Goal: Ask a question: Seek information or help from site administrators or community

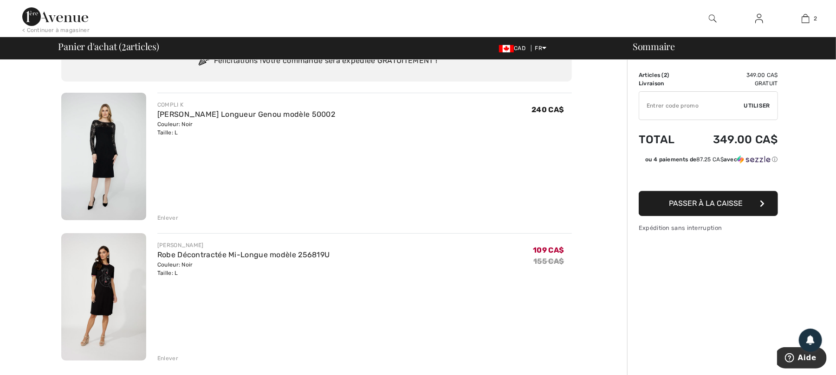
scroll to position [62, 0]
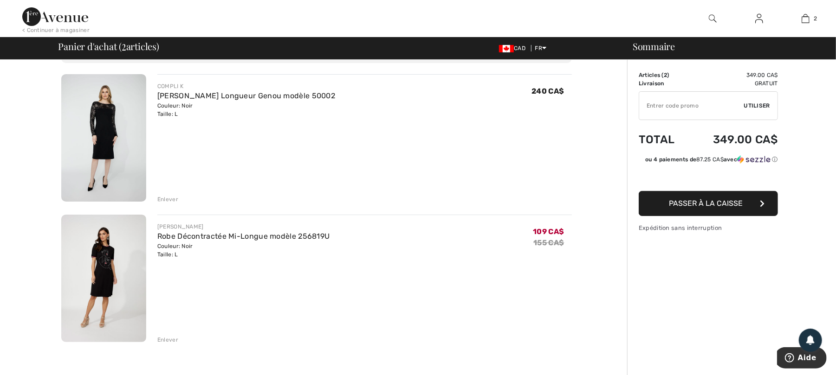
click at [108, 138] on img at bounding box center [103, 138] width 85 height 128
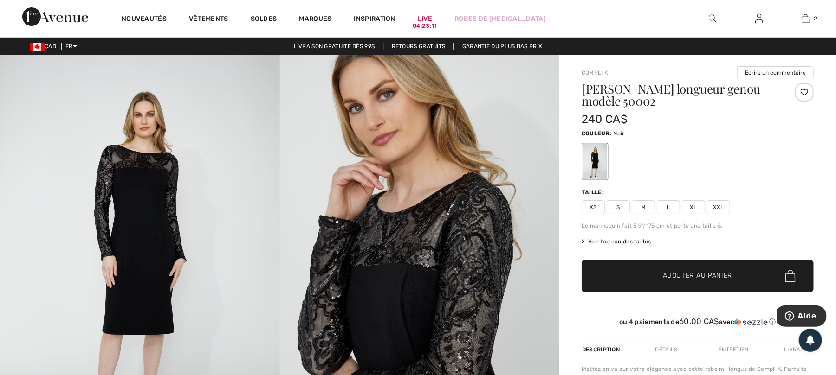
click at [804, 92] on div at bounding box center [804, 92] width 19 height 19
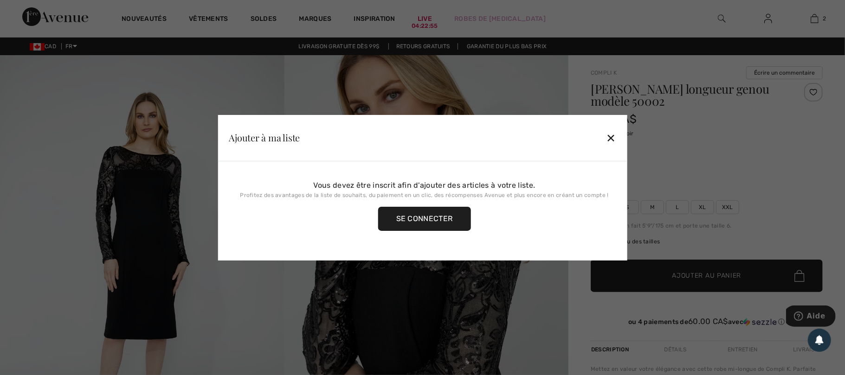
click at [420, 222] on div "Se connecter" at bounding box center [424, 219] width 93 height 24
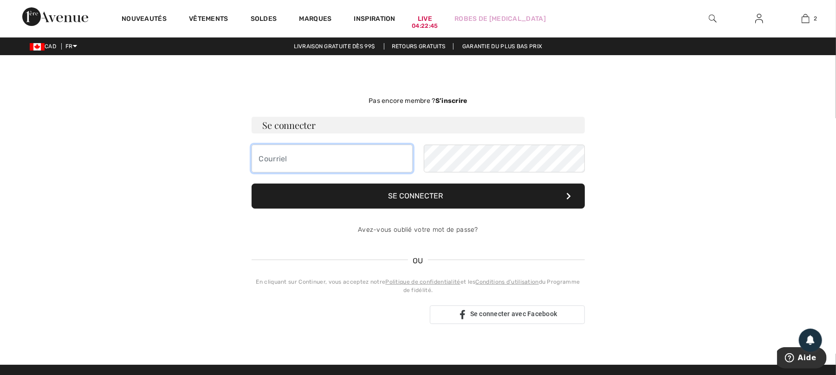
click at [291, 158] on input "email" at bounding box center [331, 159] width 161 height 28
type input "jacrea53@hotmail.com"
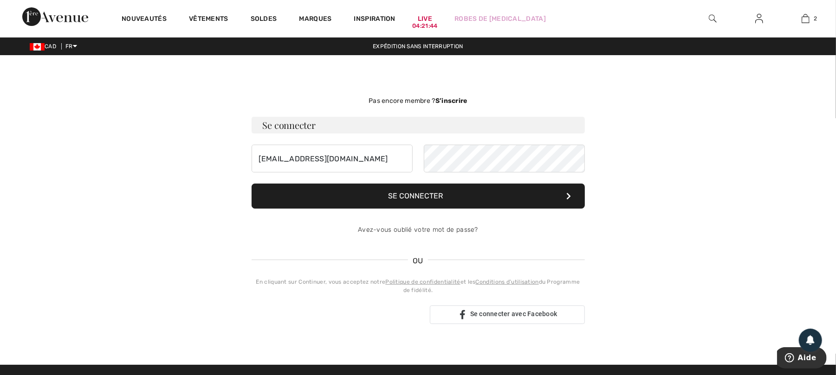
click at [424, 201] on button "Se connecter" at bounding box center [417, 196] width 333 height 25
click at [476, 197] on button "Se connecter" at bounding box center [417, 196] width 333 height 25
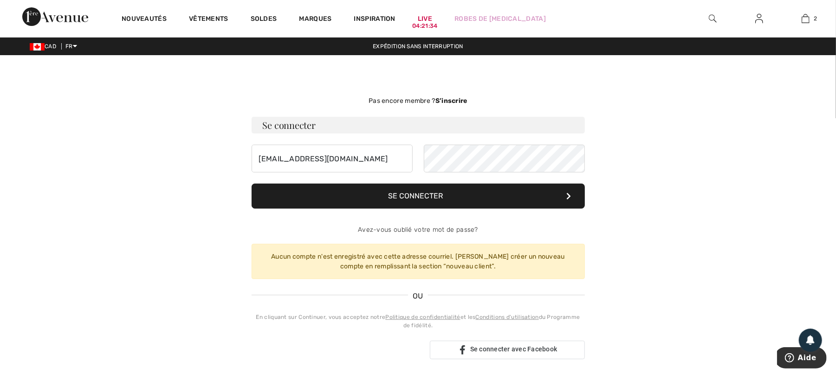
click at [479, 195] on button "Se connecter" at bounding box center [417, 196] width 333 height 25
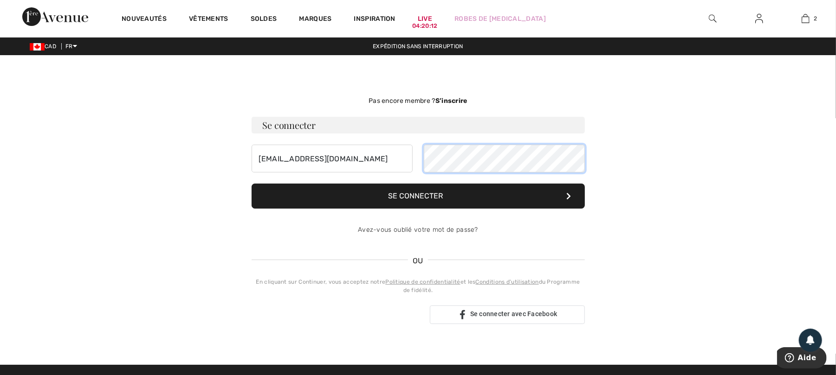
click at [406, 172] on div "[EMAIL_ADDRESS][DOMAIN_NAME]" at bounding box center [417, 159] width 333 height 28
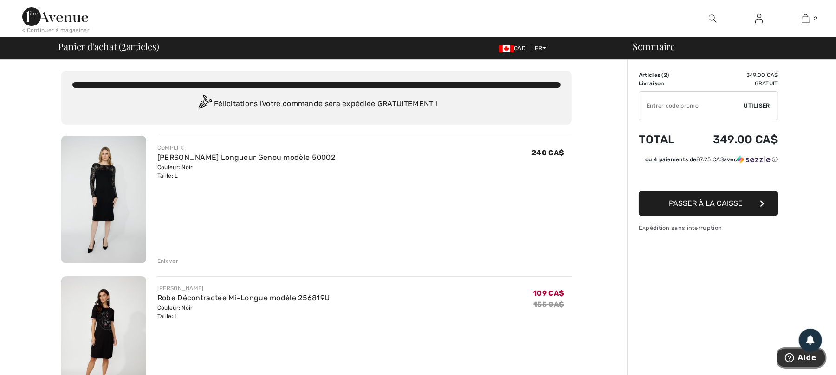
click at [811, 357] on span "Aide" at bounding box center [806, 358] width 19 height 8
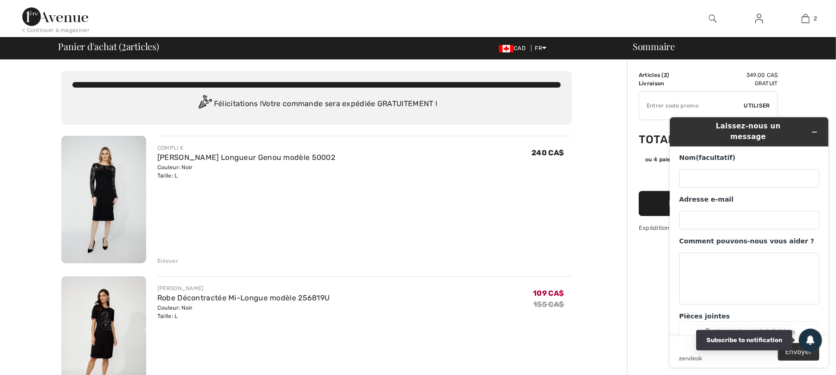
click at [811, 343] on icon at bounding box center [810, 339] width 8 height 8
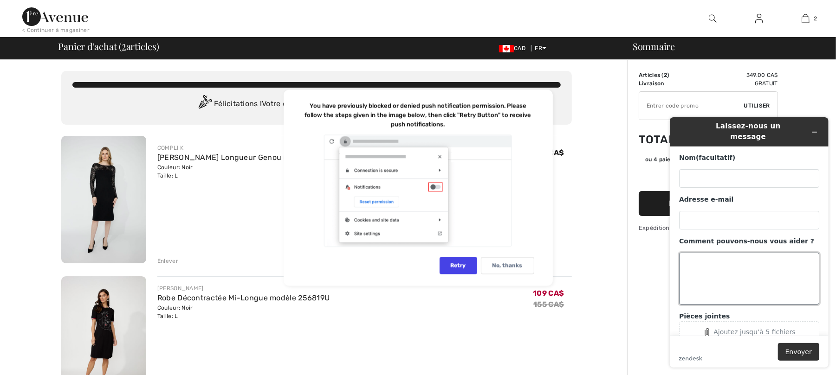
click at [688, 255] on textarea "Comment pouvons-nous vous aider ?" at bounding box center [748, 278] width 140 height 52
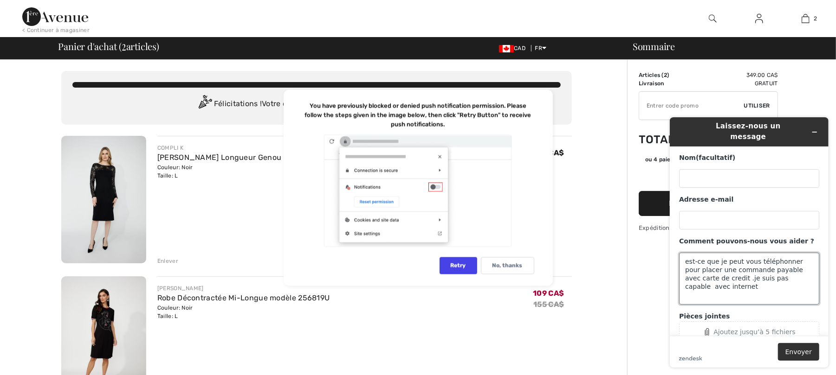
drag, startPoint x: 769, startPoint y: 266, endPoint x: 778, endPoint y: 268, distance: 9.5
click at [778, 267] on textarea "est-ce que je peut vous téléphonner pour placer une commande payable avec carte…" at bounding box center [748, 278] width 140 height 52
click at [779, 268] on textarea "est-ce que je peut vous téléphonner pour placer une commande payable avec carte…" at bounding box center [748, 278] width 140 height 52
click at [787, 299] on div "Nom (facultatif) Adresse e-mail Comment pouvons-nous vous aider ? est-ce que je…" at bounding box center [748, 248] width 140 height 190
drag, startPoint x: 782, startPoint y: 271, endPoint x: 765, endPoint y: 275, distance: 16.7
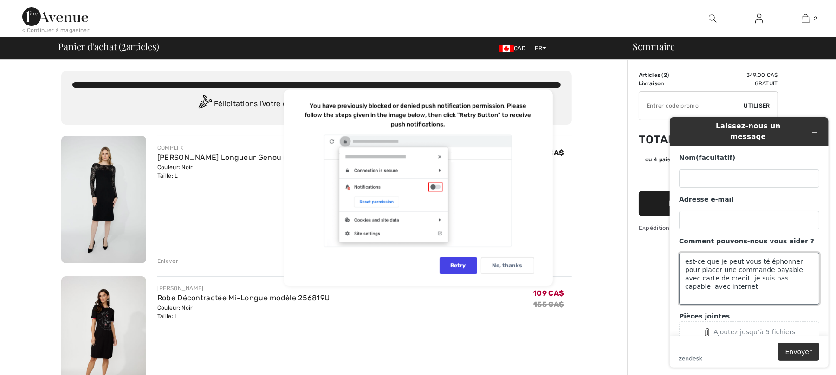
click at [765, 275] on textarea "est-ce que je peut vous téléphonner pour placer une commande payable avec carte…" at bounding box center [748, 278] width 140 height 52
click at [765, 276] on textarea "est-ce que je peut vous téléphonner pour placer une commande payable avec carte…" at bounding box center [748, 278] width 140 height 52
click at [803, 272] on textarea "est-ce que je peut vous téléphonner pour placer une commande payable avec carte…" at bounding box center [748, 278] width 140 height 52
type textarea "est-ce que je peut vous téléphonner pour placer une commande payable avec carte…"
click at [803, 350] on button "Envoyer" at bounding box center [797, 352] width 41 height 18
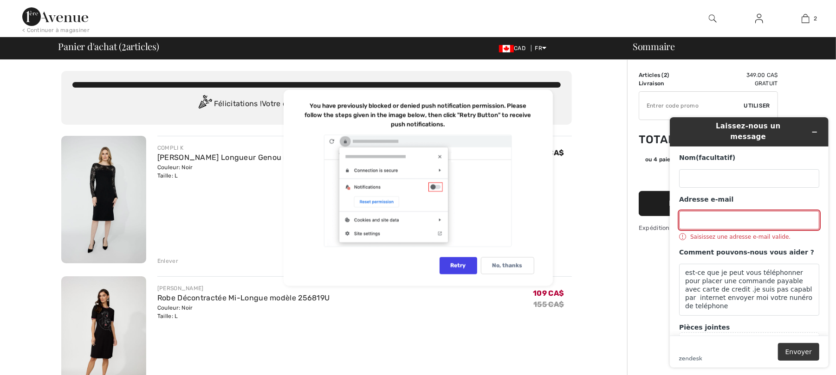
scroll to position [19, 0]
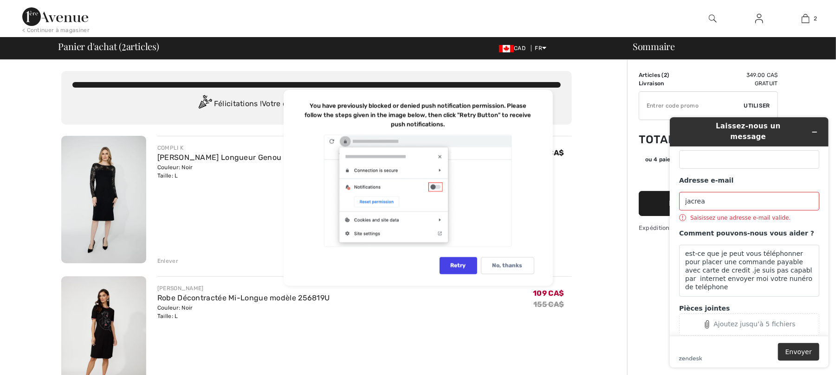
click at [251, 216] on div "COMPLI K Robe Fourreau Longueur Genou modèle 50002 Couleur: Noir Taille: L Vent…" at bounding box center [364, 200] width 414 height 129
click at [704, 197] on input "jacrea" at bounding box center [748, 201] width 140 height 19
type input "jacrea53@hotmail.com"
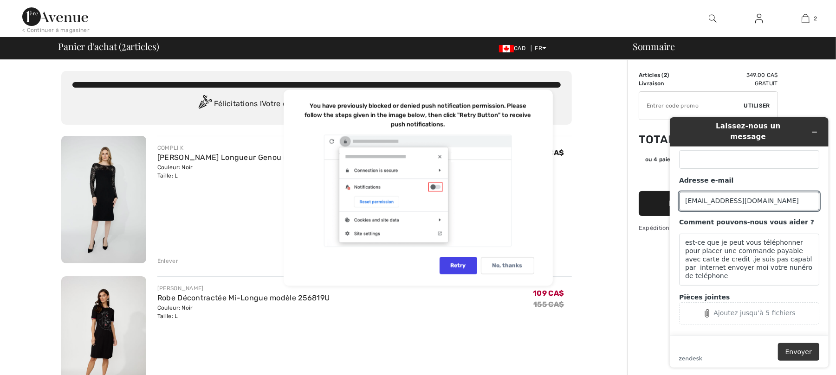
click at [802, 352] on button "Envoyer" at bounding box center [797, 352] width 41 height 18
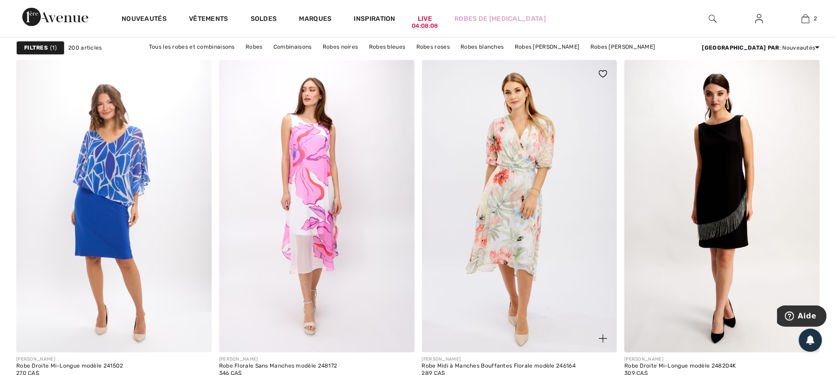
scroll to position [1608, 0]
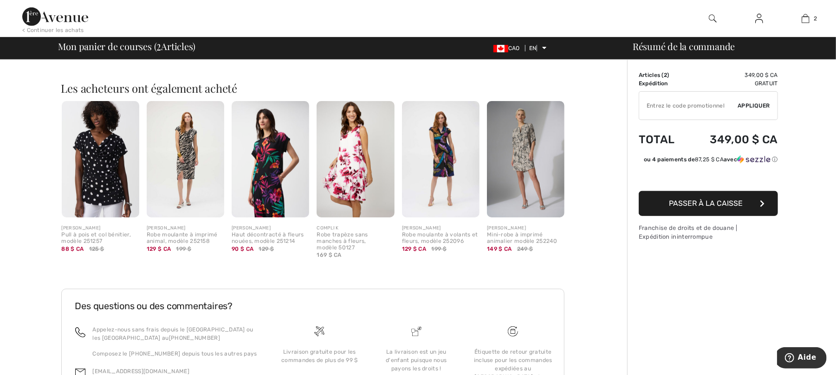
scroll to position [419, 0]
